Goal: Task Accomplishment & Management: Use online tool/utility

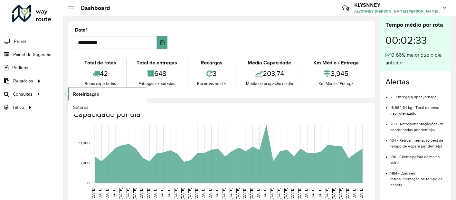
click at [80, 94] on span "Roteirização" at bounding box center [86, 94] width 26 height 7
click at [82, 93] on span "Roteirização" at bounding box center [86, 94] width 26 height 7
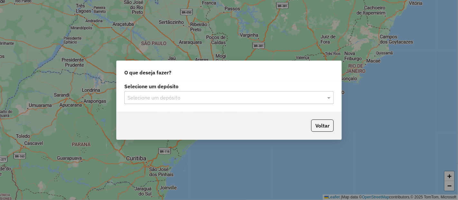
click at [161, 99] on input "text" at bounding box center [223, 98] width 190 height 8
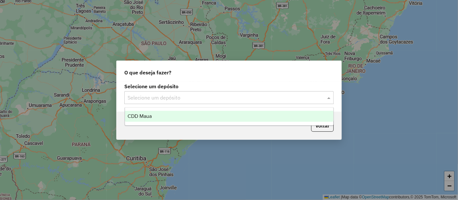
click at [151, 121] on div "CDD Maua" at bounding box center [229, 116] width 208 height 11
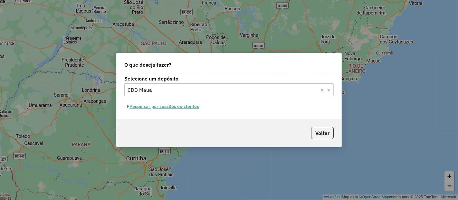
click at [176, 107] on button "Pesquisar por sessões existentes" at bounding box center [163, 106] width 78 height 10
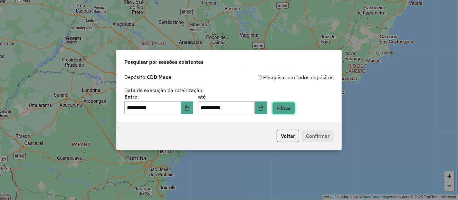
click at [294, 109] on button "Filtrar" at bounding box center [283, 108] width 23 height 12
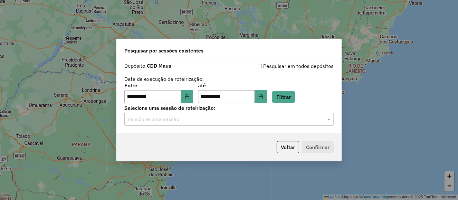
click at [186, 116] on input "text" at bounding box center [223, 120] width 190 height 8
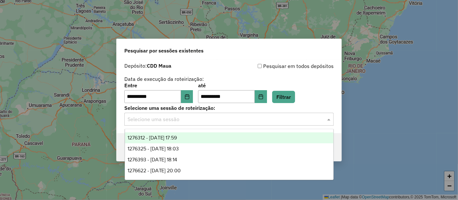
click at [163, 139] on span "1276312 - [DATE] 17:59" at bounding box center [153, 137] width 50 height 5
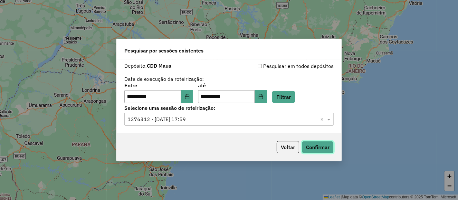
click at [317, 146] on button "Confirmar" at bounding box center [318, 147] width 32 height 12
click at [226, 124] on div "Selecione uma sessão × 1276312 - 16/09/2025 17:59 ×" at bounding box center [228, 119] width 209 height 13
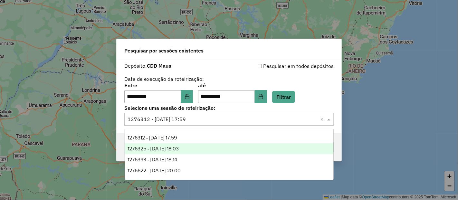
click at [176, 149] on span "1276325 - 16/09/2025 18:03" at bounding box center [154, 148] width 52 height 5
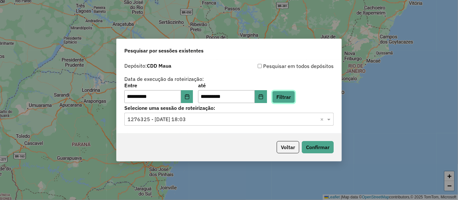
click at [293, 97] on button "Filtrar" at bounding box center [283, 97] width 23 height 12
click at [309, 147] on button "Confirmar" at bounding box center [318, 147] width 32 height 12
click at [284, 148] on button "Voltar" at bounding box center [288, 147] width 23 height 12
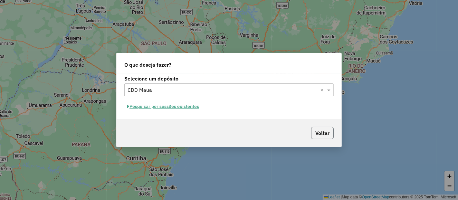
click at [316, 133] on button "Voltar" at bounding box center [322, 133] width 23 height 12
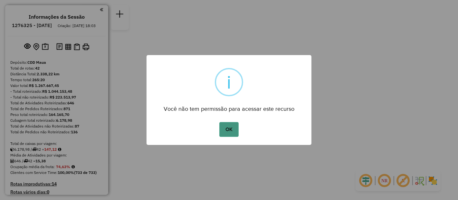
click at [227, 130] on button "OK" at bounding box center [228, 129] width 19 height 15
click at [228, 130] on button "OK" at bounding box center [228, 129] width 19 height 15
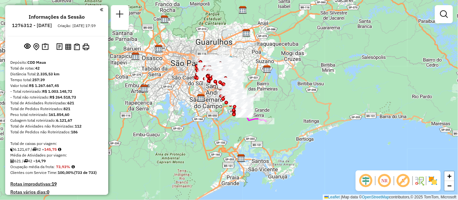
scroll to position [384, 0]
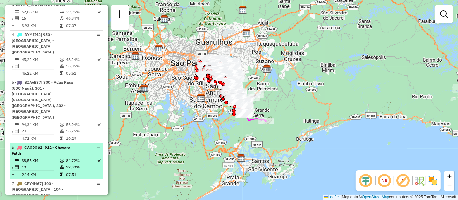
click at [66, 158] on td "84,72%" at bounding box center [81, 161] width 31 height 6
select select "**********"
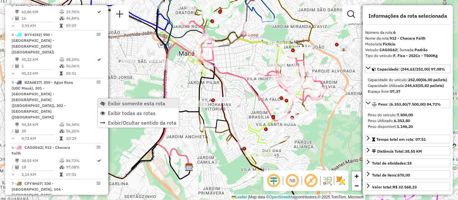
click at [114, 103] on span "Exibir somente esta rota" at bounding box center [136, 103] width 57 height 5
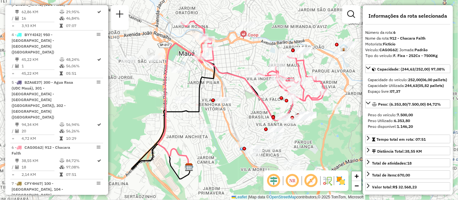
click at [294, 184] on em at bounding box center [292, 180] width 15 height 15
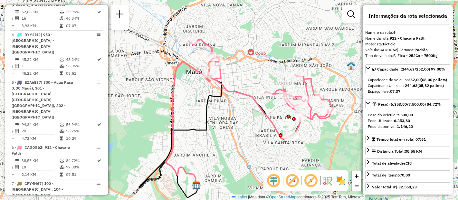
drag, startPoint x: 316, startPoint y: 130, endPoint x: 323, endPoint y: 148, distance: 19.8
click at [323, 148] on div "Janela de atendimento Grade de atendimento Capacidade Transportadoras Veículos …" at bounding box center [229, 100] width 458 height 200
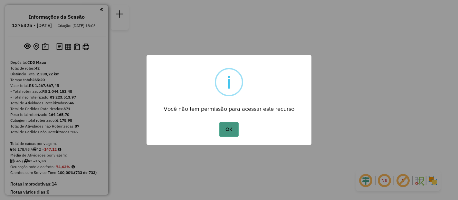
click at [225, 131] on button "OK" at bounding box center [228, 129] width 19 height 15
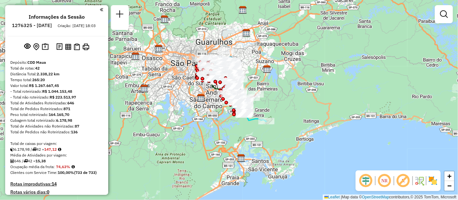
scroll to position [384, 0]
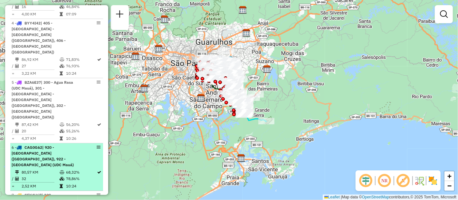
click at [60, 170] on icon at bounding box center [62, 172] width 5 height 4
select select "**********"
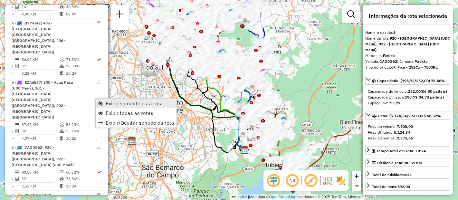
click at [107, 101] on span "Exibir somente esta rota" at bounding box center [134, 103] width 57 height 5
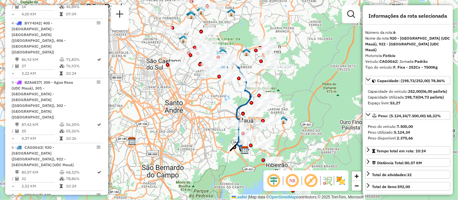
click at [274, 184] on em at bounding box center [273, 180] width 15 height 15
click at [290, 181] on em at bounding box center [292, 180] width 15 height 15
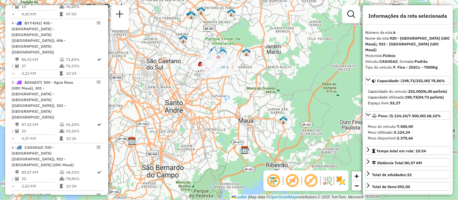
click at [274, 183] on em at bounding box center [273, 180] width 15 height 15
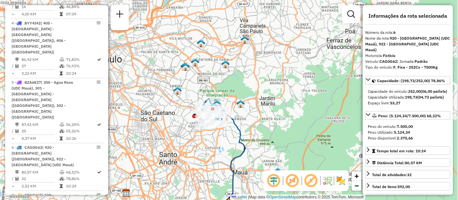
drag, startPoint x: 224, startPoint y: 112, endPoint x: 218, endPoint y: 163, distance: 51.9
click at [218, 163] on div "Janela de atendimento Grade de atendimento Capacidade Transportadoras Veículos …" at bounding box center [229, 100] width 458 height 200
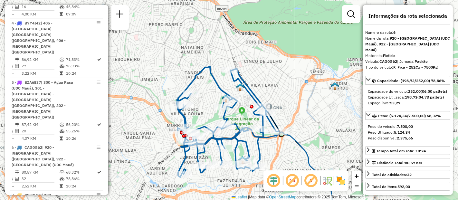
drag, startPoint x: 274, startPoint y: 158, endPoint x: 288, endPoint y: 152, distance: 15.6
click at [288, 152] on div "Janela de atendimento Grade de atendimento Capacidade Transportadoras Veículos …" at bounding box center [229, 100] width 458 height 200
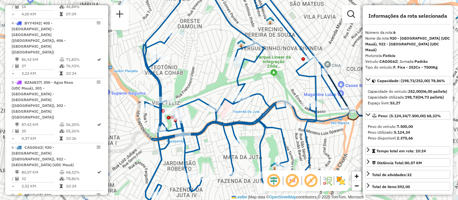
scroll to position [1388, 0]
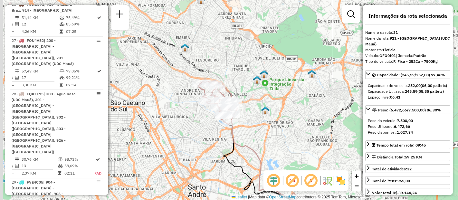
drag, startPoint x: 185, startPoint y: 50, endPoint x: 212, endPoint y: 133, distance: 86.7
click at [211, 132] on div "Janela de atendimento Grade de atendimento Capacidade Transportadoras Veículos …" at bounding box center [229, 100] width 458 height 200
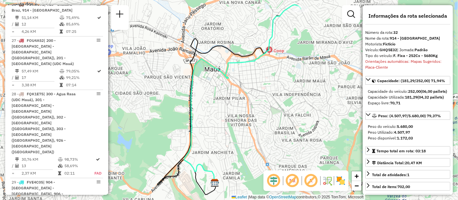
scroll to position [384, 0]
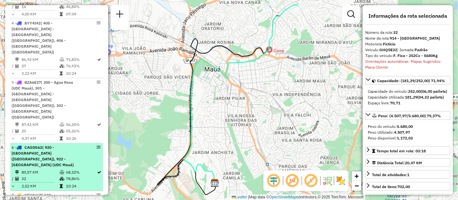
click at [56, 169] on td "80,57 KM" at bounding box center [40, 172] width 38 height 6
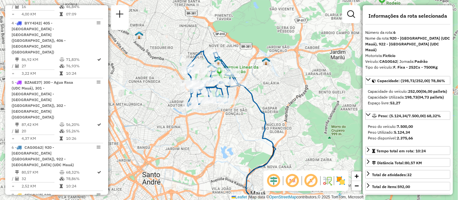
scroll to position [1173, 0]
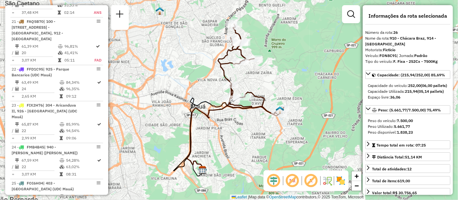
scroll to position [1639, 0]
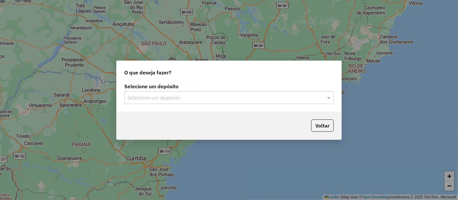
click at [191, 104] on div "Selecione um depósito Selecione um depósito" at bounding box center [229, 97] width 225 height 30
click at [191, 100] on input "text" at bounding box center [223, 98] width 190 height 8
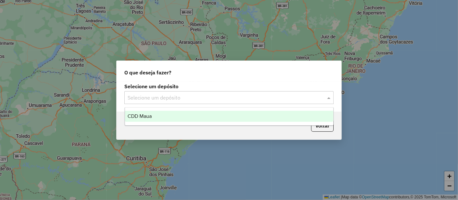
click at [157, 118] on div "CDD Maua" at bounding box center [229, 116] width 208 height 11
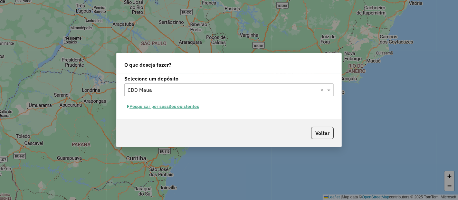
click at [166, 108] on button "Pesquisar por sessões existentes" at bounding box center [163, 106] width 78 height 10
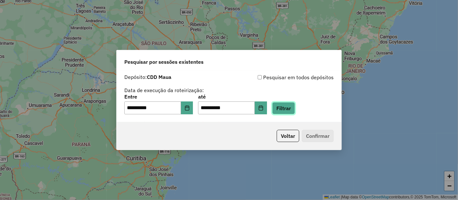
click at [291, 110] on button "Filtrar" at bounding box center [283, 108] width 23 height 12
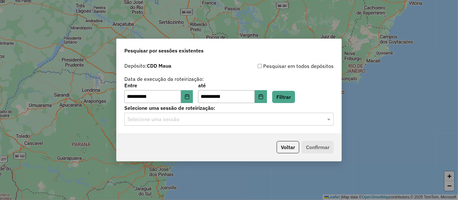
click at [233, 120] on input "text" at bounding box center [223, 120] width 190 height 8
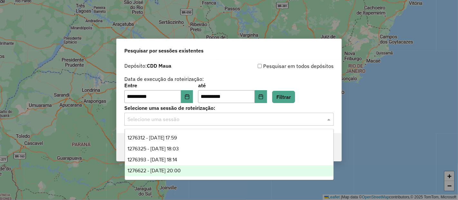
click at [178, 168] on span "1276622 - [DATE] 20:00" at bounding box center [154, 170] width 53 height 5
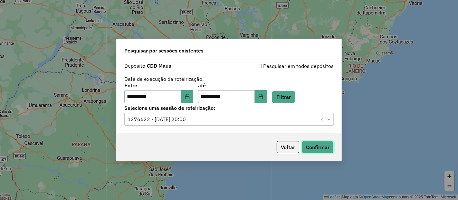
click at [320, 149] on button "Confirmar" at bounding box center [318, 147] width 32 height 12
click at [257, 122] on input "text" at bounding box center [223, 120] width 190 height 8
click at [330, 117] on span at bounding box center [330, 119] width 8 height 8
click at [290, 96] on button "Filtrar" at bounding box center [283, 97] width 23 height 12
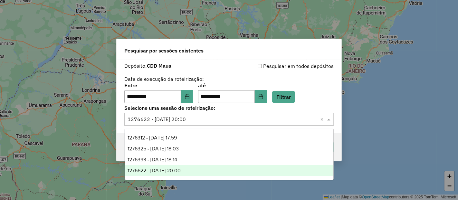
click at [286, 121] on input "text" at bounding box center [223, 120] width 190 height 8
click at [163, 170] on span "1276622 - 16/09/2025 20:00" at bounding box center [154, 170] width 53 height 5
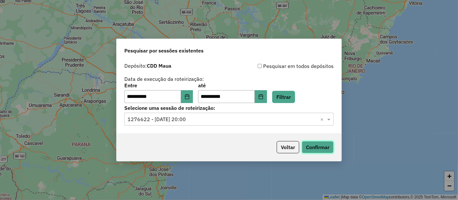
click at [310, 146] on button "Confirmar" at bounding box center [318, 147] width 32 height 12
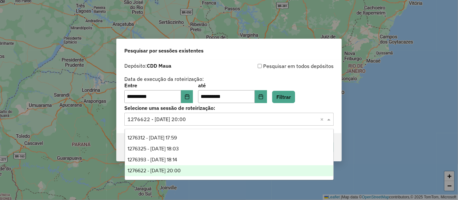
click at [211, 118] on input "text" at bounding box center [223, 120] width 190 height 8
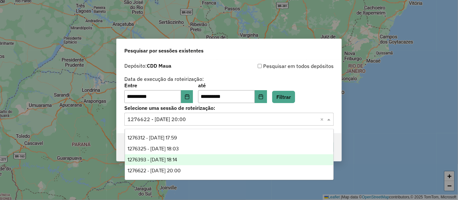
click at [178, 157] on span "1276393 - 16/09/2025 18:14" at bounding box center [153, 159] width 50 height 5
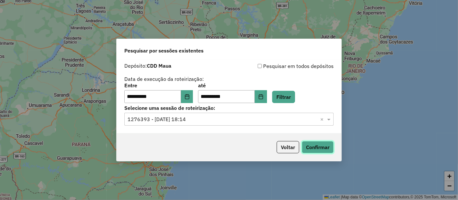
click at [311, 143] on button "Confirmar" at bounding box center [318, 147] width 32 height 12
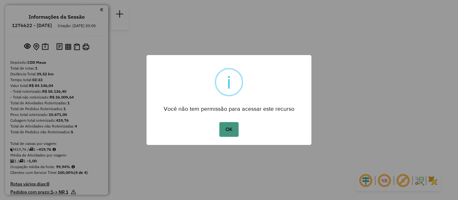
click at [234, 125] on button "OK" at bounding box center [228, 129] width 19 height 15
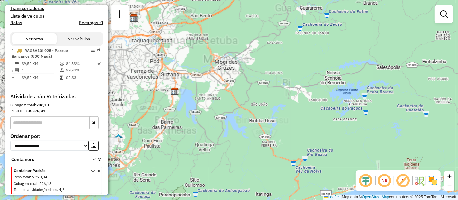
scroll to position [31, 0]
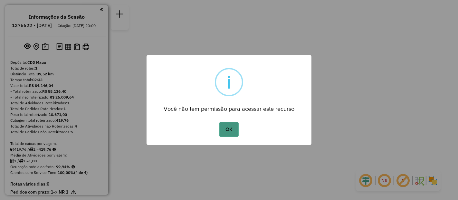
click at [226, 127] on button "OK" at bounding box center [228, 129] width 19 height 15
click at [234, 127] on button "OK" at bounding box center [228, 129] width 19 height 15
